Goal: Information Seeking & Learning: Learn about a topic

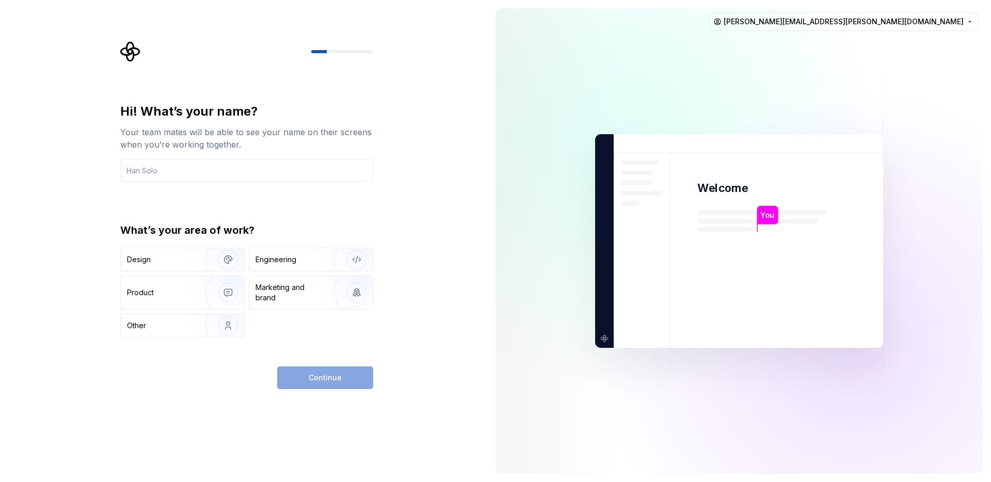
type button "Design"
click at [194, 178] on input "text" at bounding box center [246, 170] width 253 height 23
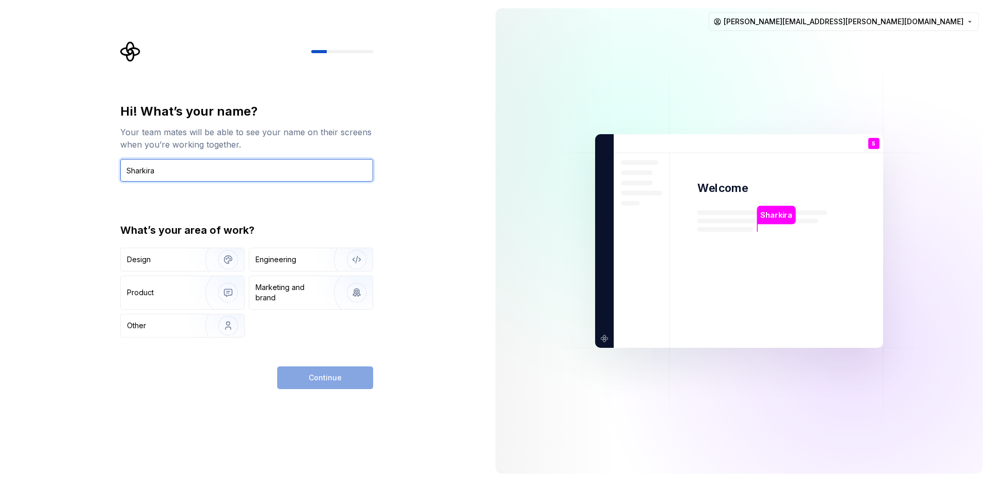
type input "Sharkira"
click at [438, 333] on div "Hi! What’s your name? Your team mates will be able to see your name on their sc…" at bounding box center [243, 241] width 487 height 482
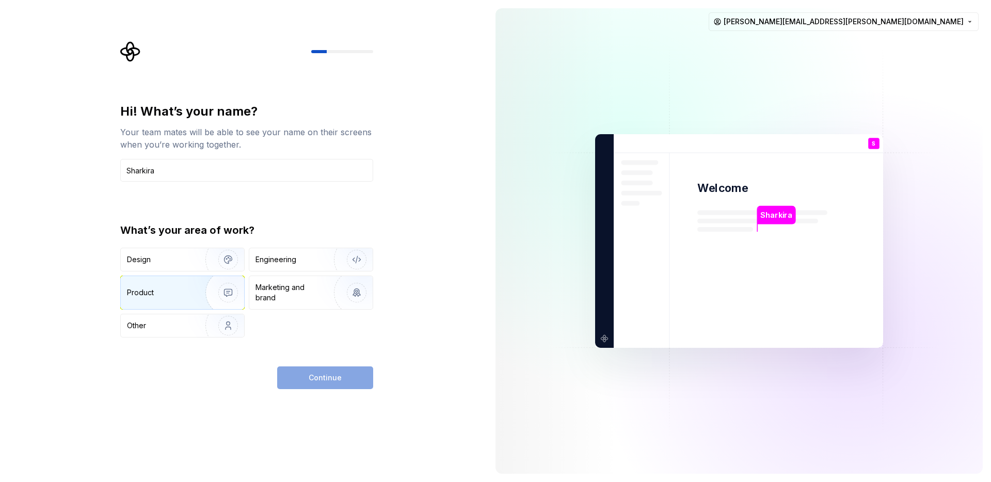
click at [186, 289] on div "Product" at bounding box center [161, 293] width 68 height 10
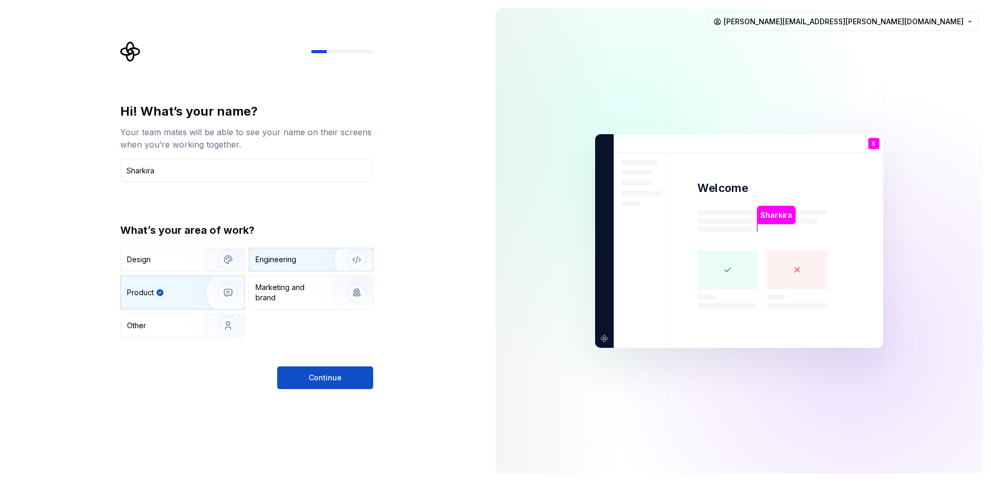
click at [276, 259] on div "Engineering" at bounding box center [276, 259] width 41 height 10
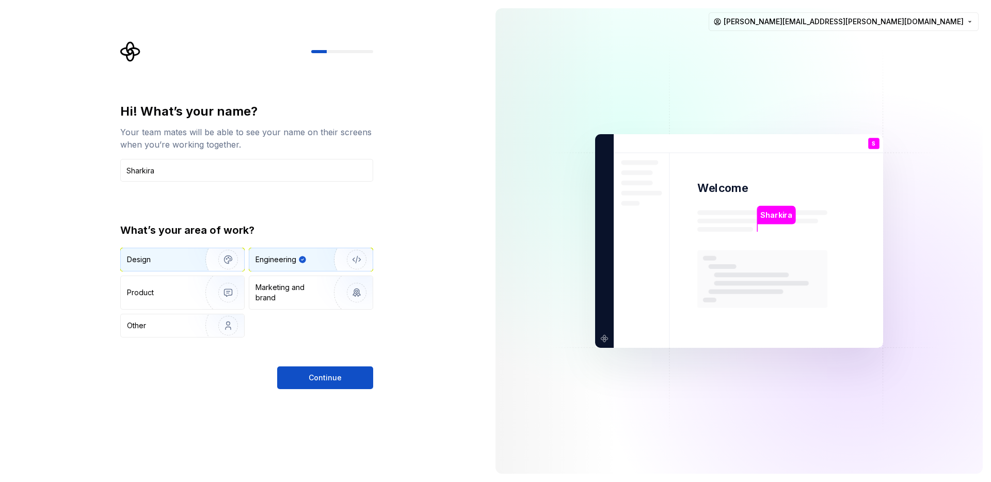
click at [186, 263] on div "Design" at bounding box center [159, 259] width 65 height 10
click at [284, 252] on div "Engineering" at bounding box center [310, 259] width 123 height 23
click at [176, 288] on div "Product" at bounding box center [161, 293] width 68 height 10
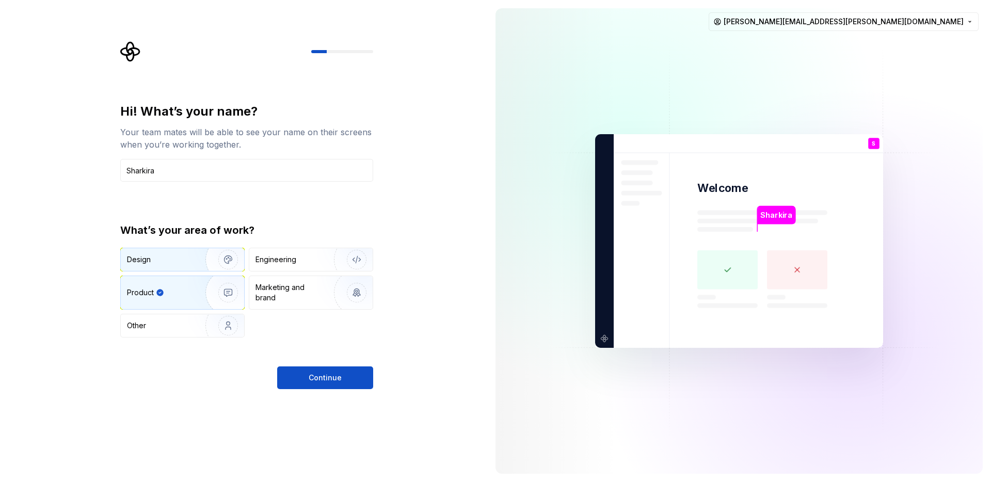
click at [211, 255] on img "button" at bounding box center [221, 259] width 66 height 69
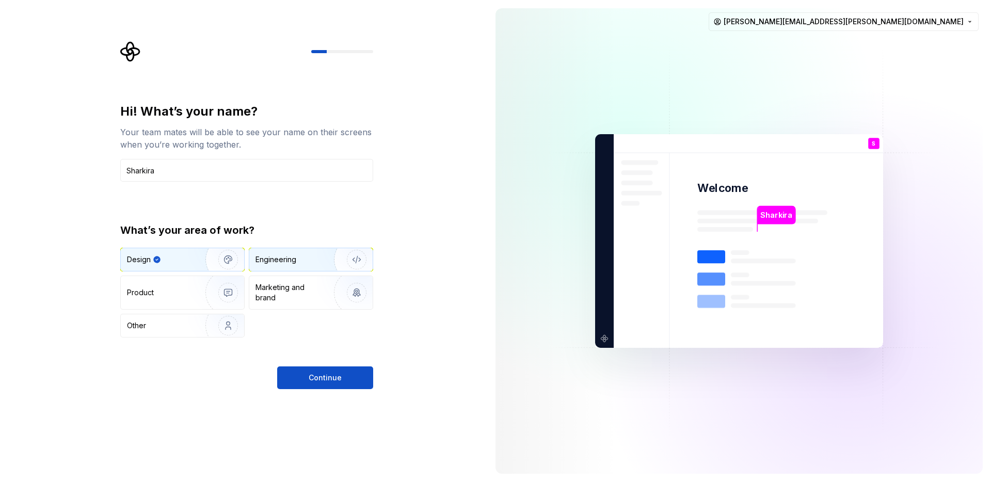
click at [289, 250] on div "Engineering" at bounding box center [310, 259] width 123 height 23
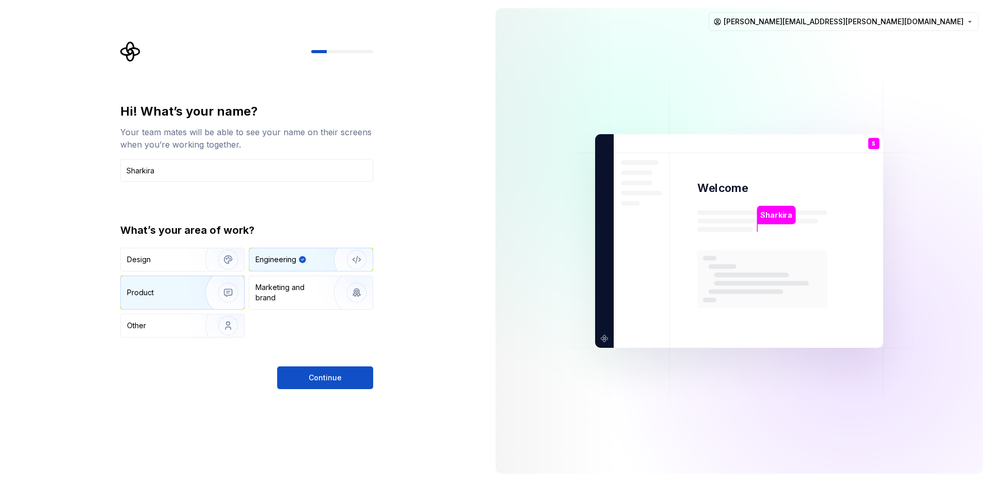
click at [196, 289] on img "button" at bounding box center [221, 292] width 66 height 69
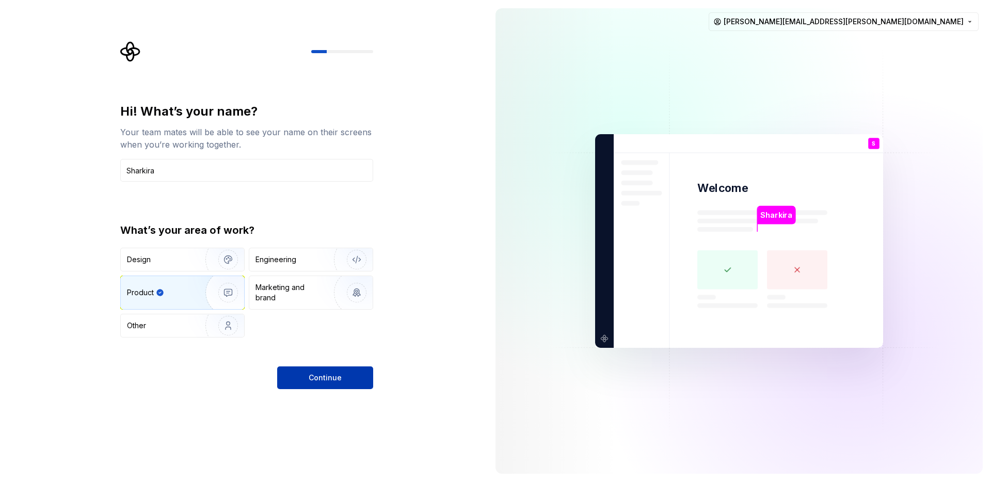
click at [329, 385] on button "Continue" at bounding box center [325, 378] width 96 height 23
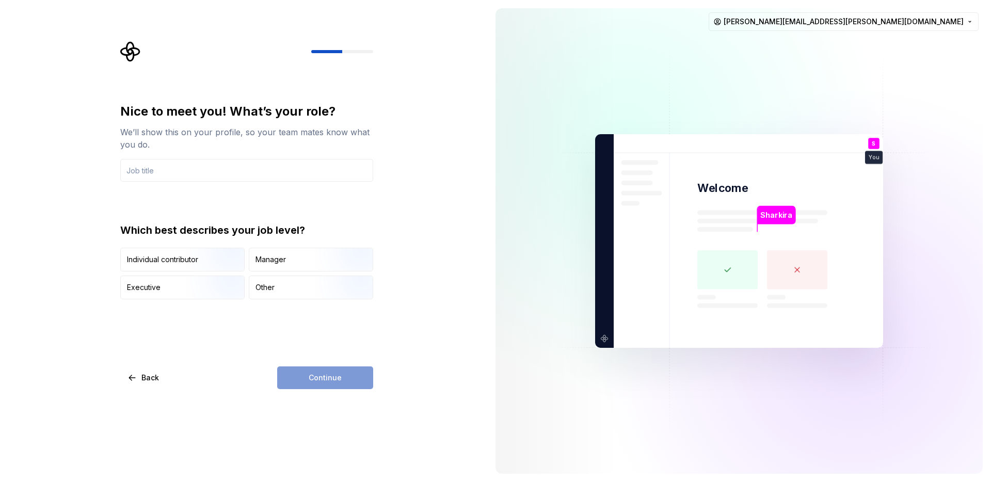
type input "W"
type input "Author"
click at [338, 325] on div "Nice to meet you! What’s your role? We’ll show this on your profile, so your te…" at bounding box center [246, 246] width 253 height 286
click at [218, 263] on img "button" at bounding box center [219, 272] width 66 height 69
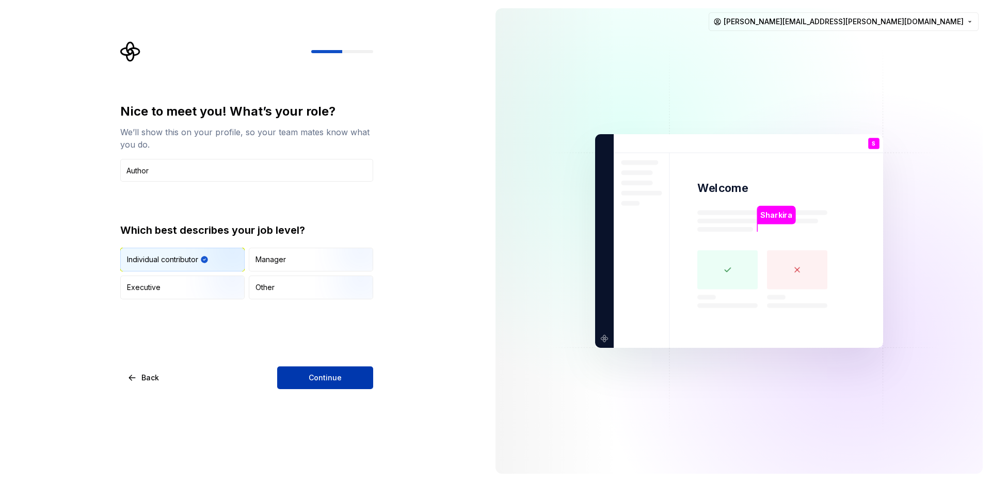
click at [320, 384] on button "Continue" at bounding box center [325, 378] width 96 height 23
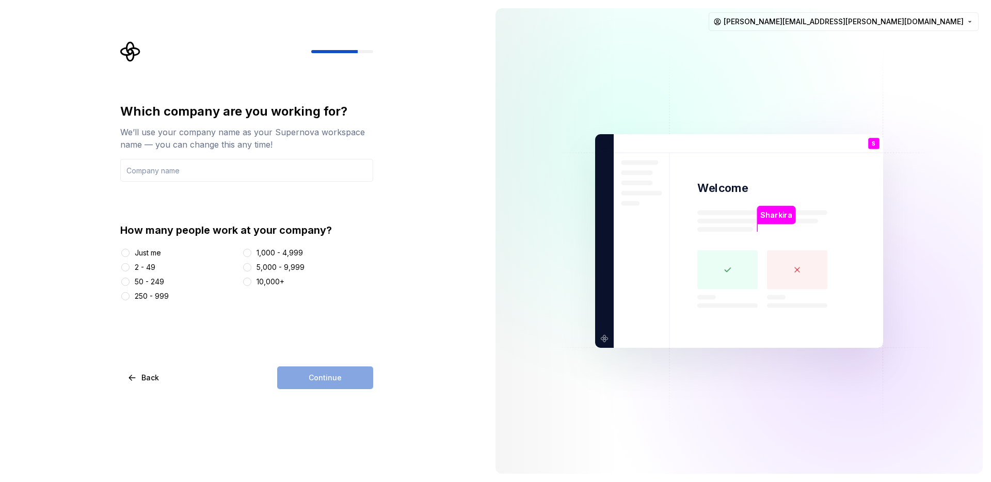
click at [151, 258] on div "Just me" at bounding box center [148, 253] width 26 height 10
click at [130, 257] on button "Just me" at bounding box center [125, 253] width 8 height 8
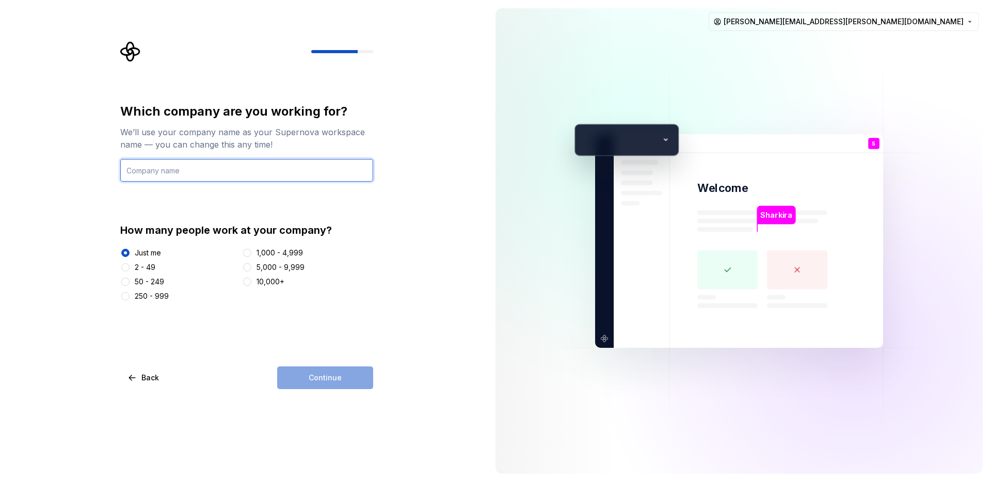
click at [271, 181] on input "text" at bounding box center [246, 170] width 253 height 23
type input "Test Company"
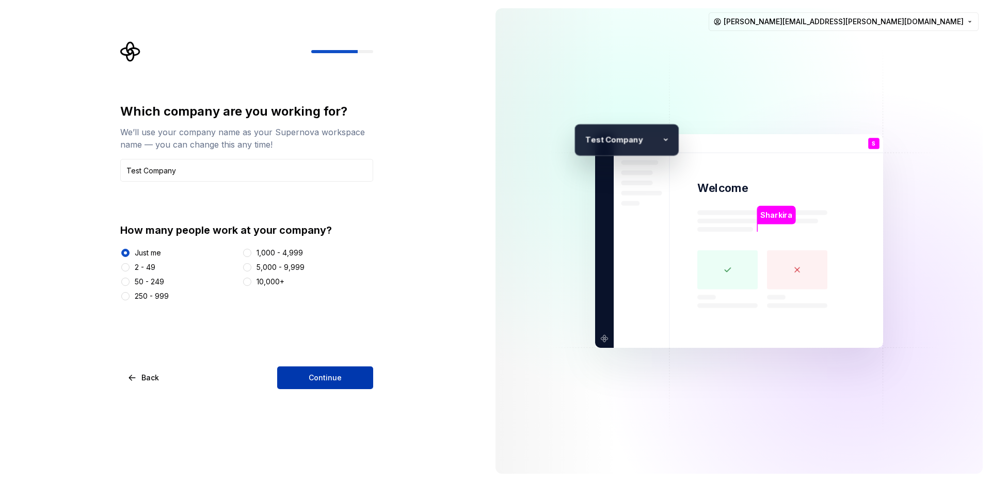
click at [340, 382] on span "Continue" at bounding box center [325, 378] width 33 height 10
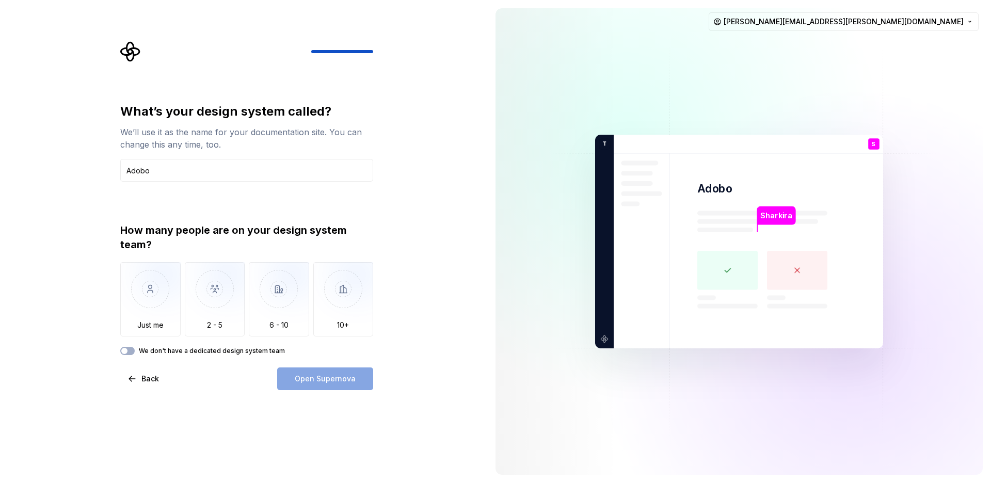
type input "Adobo"
click at [409, 321] on div "What’s your design system called? We’ll use it as the name for your documentati…" at bounding box center [243, 241] width 487 height 483
click at [205, 303] on img "button" at bounding box center [215, 296] width 60 height 69
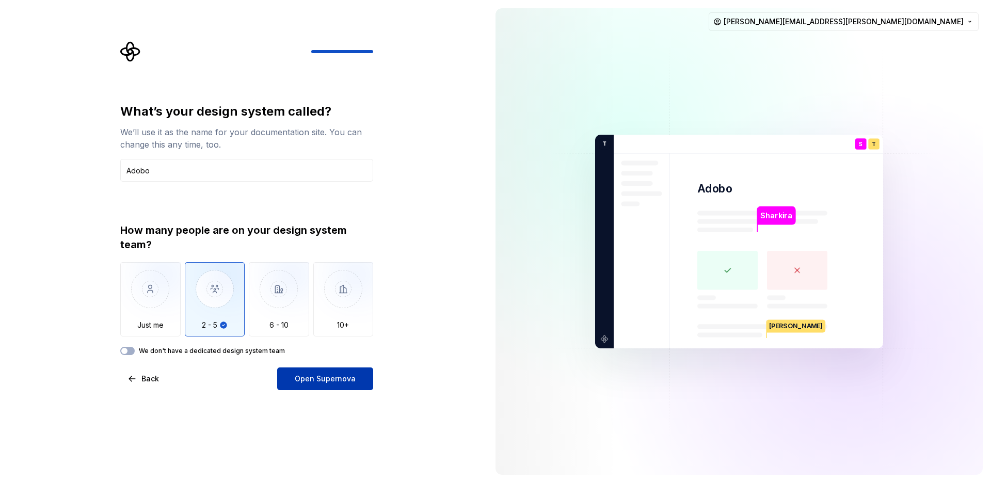
click at [303, 390] on div "Open Supernova" at bounding box center [325, 379] width 96 height 23
click at [363, 384] on button "Open Supernova" at bounding box center [325, 379] width 96 height 23
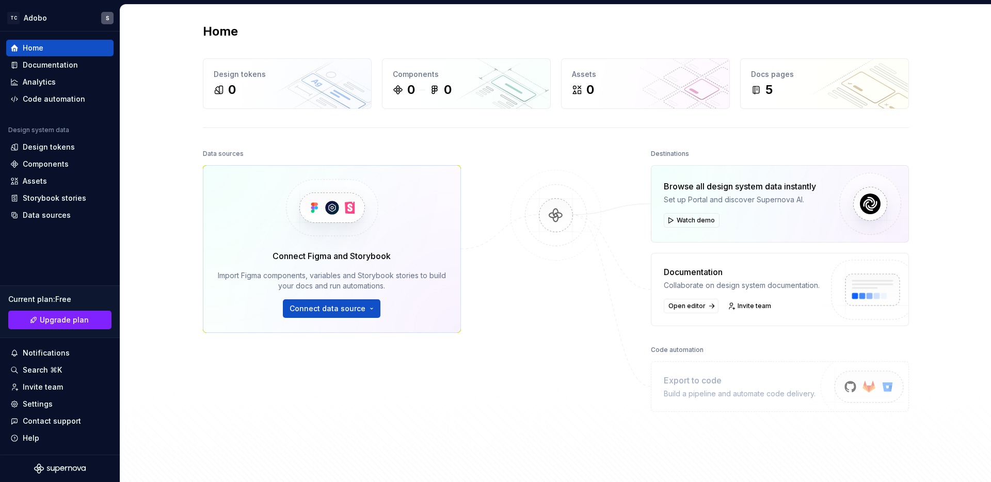
click at [479, 407] on div "Data sources Connect Figma and Storybook Import Figma components, variables and…" at bounding box center [556, 312] width 706 height 330
click at [342, 310] on span "Connect data source" at bounding box center [328, 309] width 76 height 10
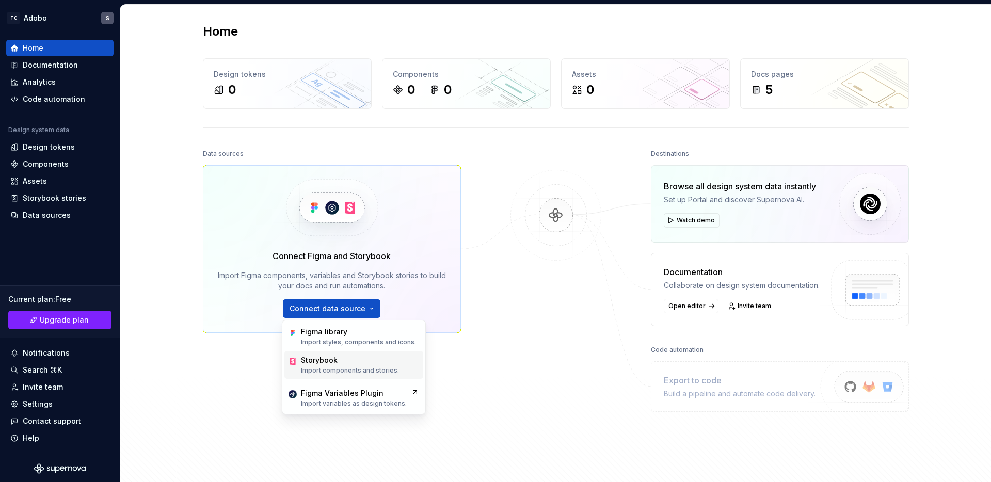
click at [345, 370] on p "Import components and stories." at bounding box center [350, 371] width 98 height 8
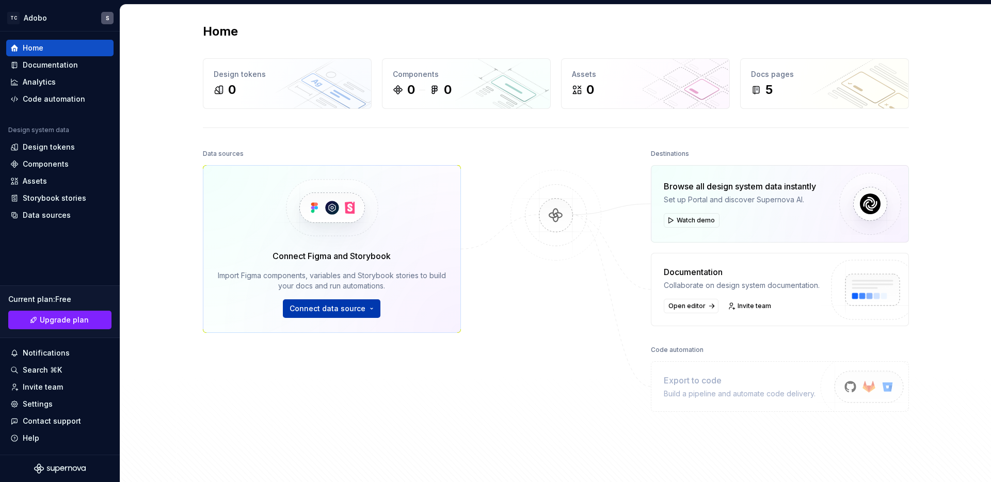
click at [314, 310] on span "Connect data source" at bounding box center [328, 309] width 76 height 10
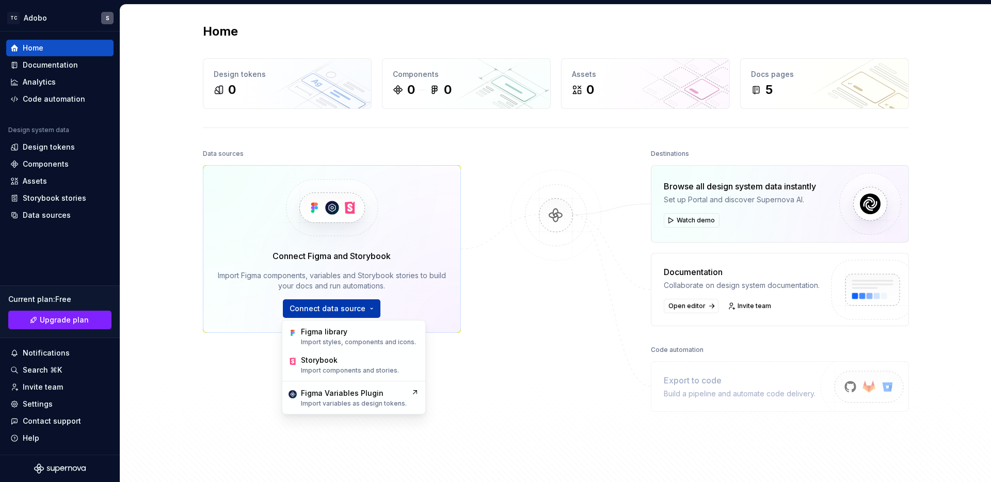
click at [314, 310] on span "Connect data source" at bounding box center [328, 309] width 76 height 10
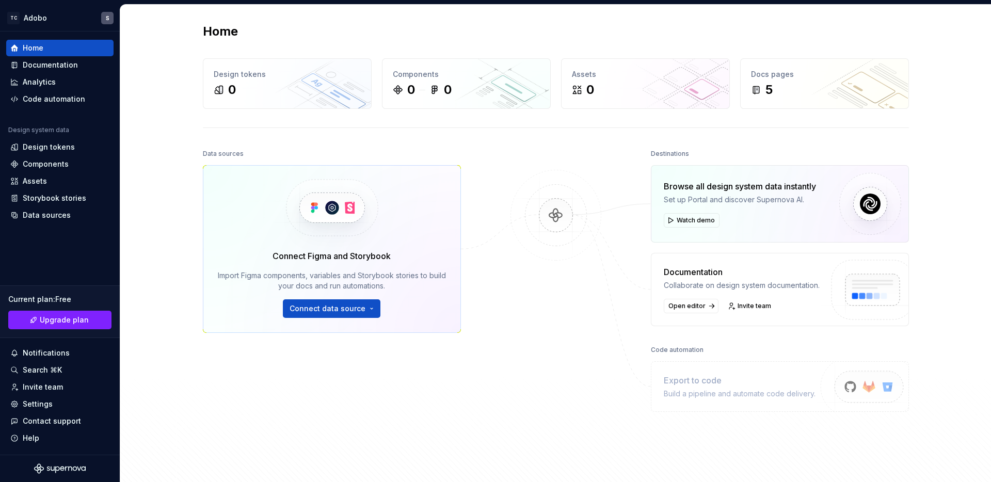
click at [178, 357] on div "Home Design tokens 0 Components 0 0 Assets 0 Docs pages 5 Data sources Connect …" at bounding box center [555, 250] width 871 height 491
click at [51, 61] on div "Documentation" at bounding box center [50, 65] width 55 height 10
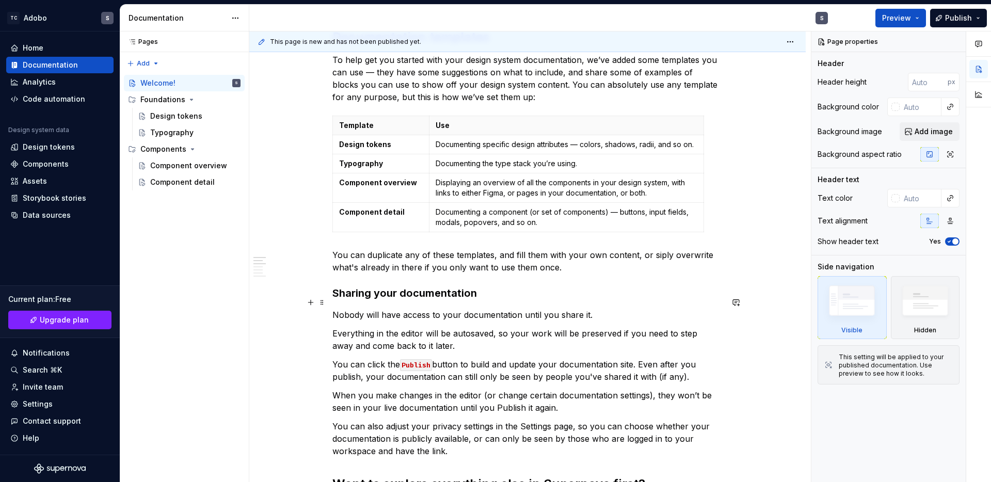
scroll to position [290, 0]
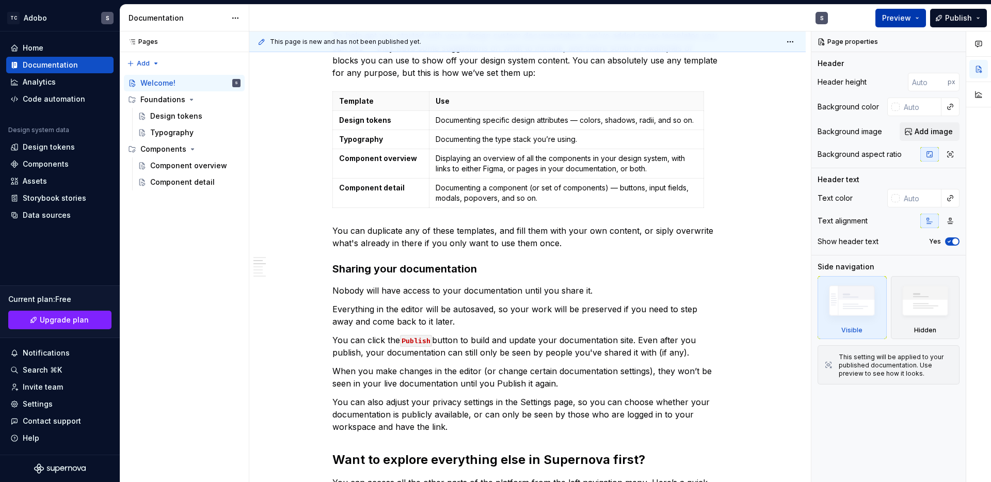
click at [908, 20] on span "Preview" at bounding box center [896, 18] width 29 height 10
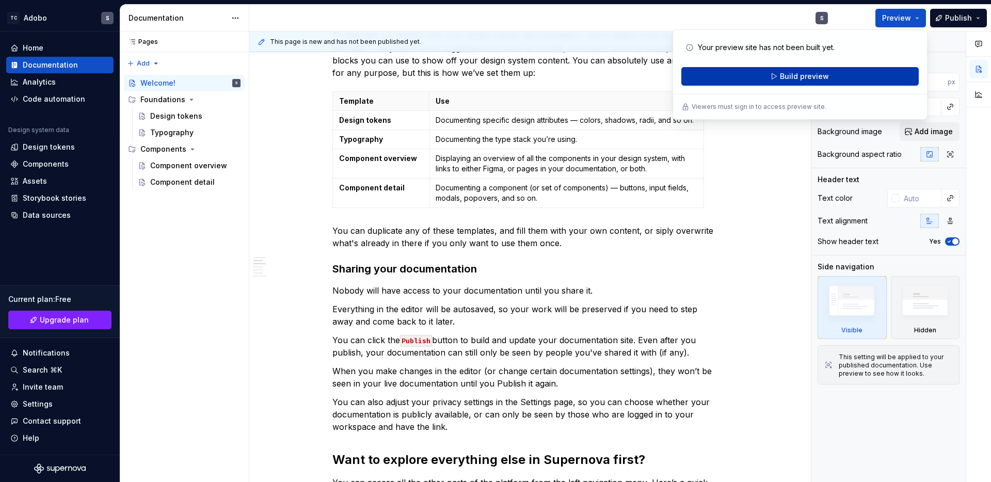
click at [842, 75] on button "Build preview" at bounding box center [799, 76] width 237 height 19
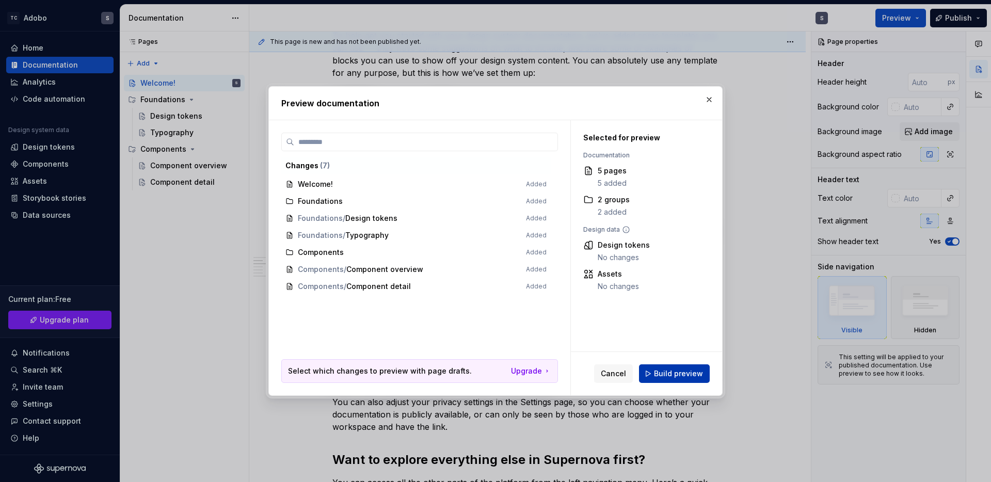
click at [672, 372] on span "Build preview" at bounding box center [678, 374] width 49 height 10
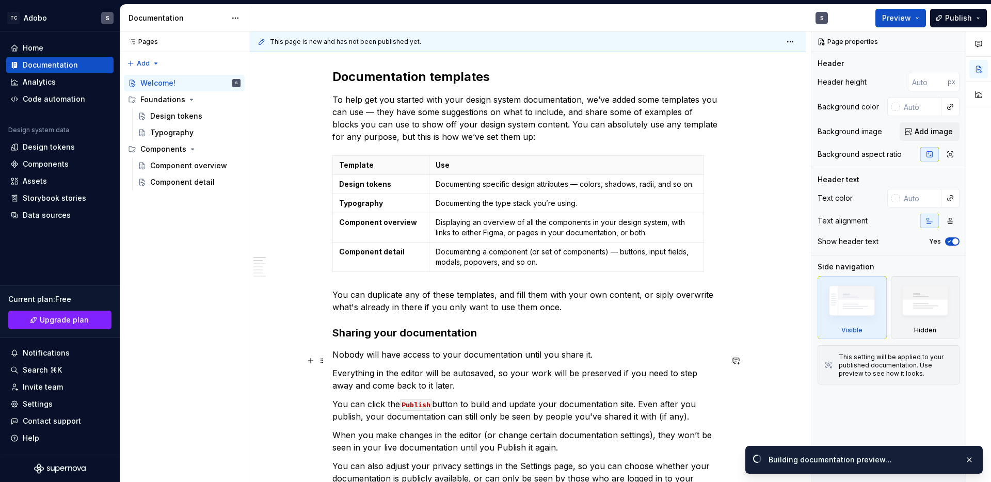
scroll to position [226, 0]
click at [941, 461] on span "Open page" at bounding box center [936, 460] width 35 height 8
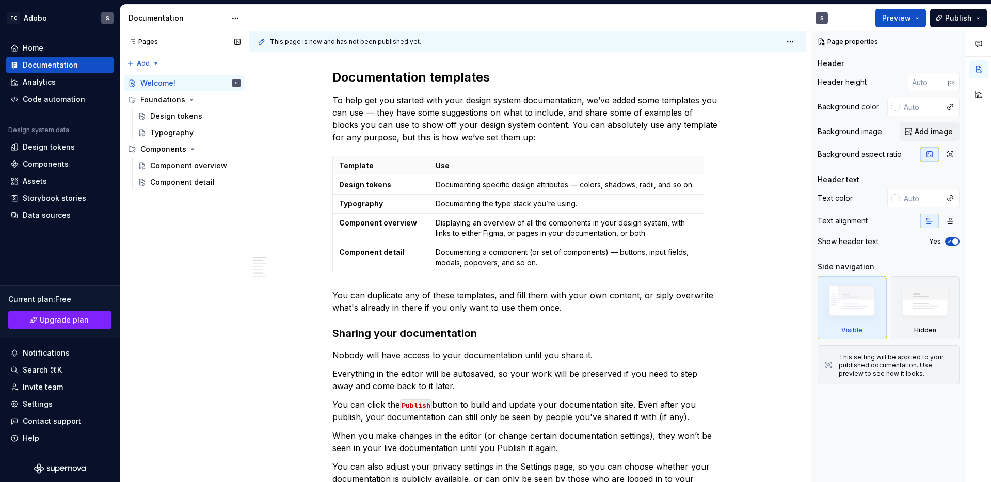
click at [174, 353] on div "Pages Pages Add Accessibility guide for tree Page tree. Navigate the tree with …" at bounding box center [184, 256] width 129 height 451
click at [202, 161] on div "Component overview" at bounding box center [179, 166] width 59 height 10
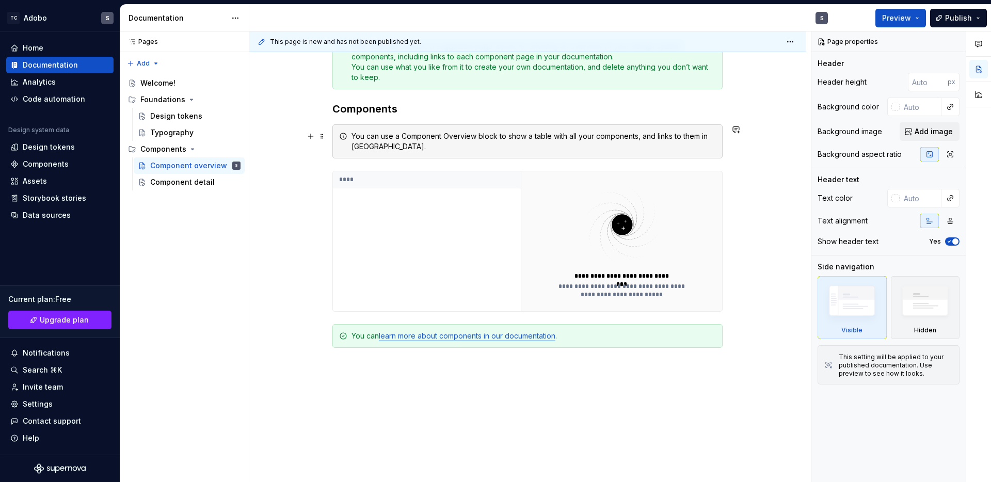
scroll to position [232, 0]
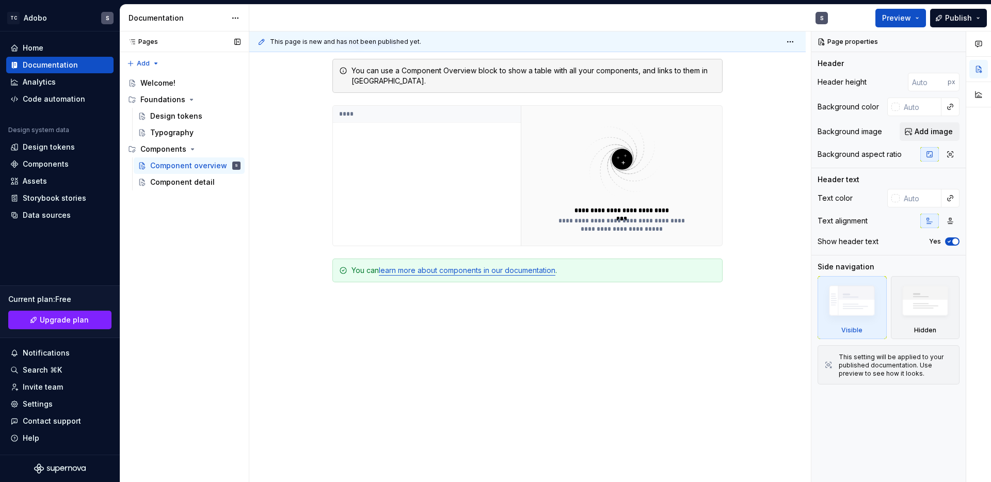
type textarea "*"
click at [218, 278] on div "Pages Pages Add Accessibility guide for tree Page tree. Navigate the tree with …" at bounding box center [184, 256] width 129 height 451
click at [197, 251] on div "Pages Pages Add Accessibility guide for tree Page tree. Navigate the tree with …" at bounding box center [184, 256] width 129 height 451
click at [52, 97] on div "Code automation" at bounding box center [54, 99] width 62 height 10
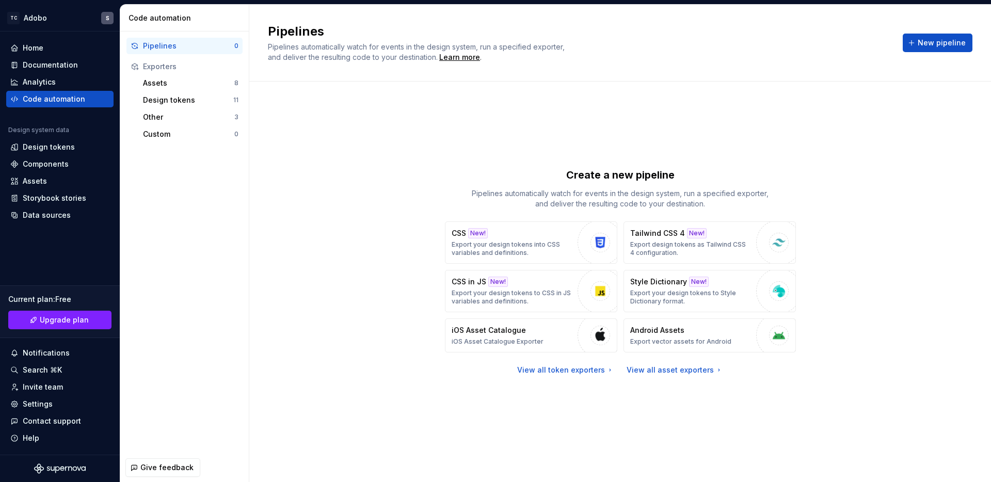
click at [153, 241] on div "Pipelines 0 Exporters Assets 8 Design tokens 11 Other 3 Custom 0" at bounding box center [184, 242] width 129 height 422
click at [170, 237] on div "Pipelines 0 Exporters Assets 8 Design tokens 11 Other 3 Custom 0" at bounding box center [184, 242] width 129 height 422
